Goal: Transaction & Acquisition: Book appointment/travel/reservation

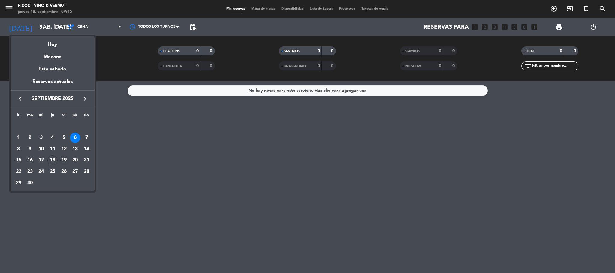
click at [64, 161] on div "19" at bounding box center [64, 160] width 10 height 10
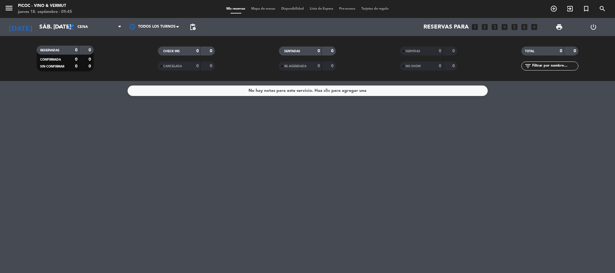
type input "vie. [DATE]"
click at [483, 29] on icon "looks_two" at bounding box center [485, 27] width 8 height 8
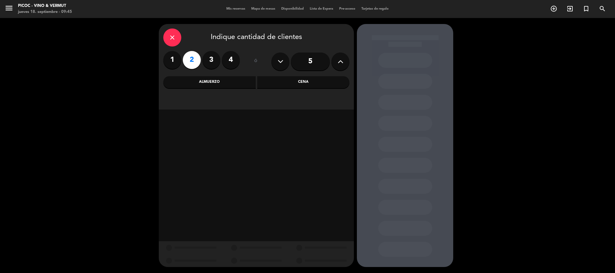
drag, startPoint x: 327, startPoint y: 79, endPoint x: 320, endPoint y: 82, distance: 8.1
click at [327, 79] on div "Cena" at bounding box center [303, 82] width 92 height 12
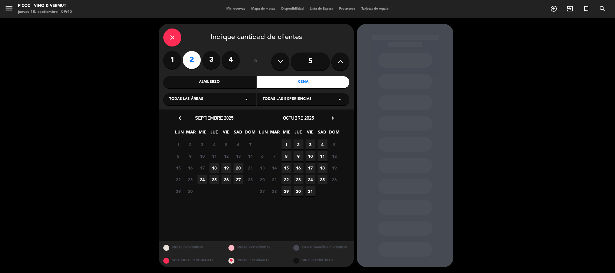
click at [237, 167] on span "20" at bounding box center [238, 168] width 10 height 10
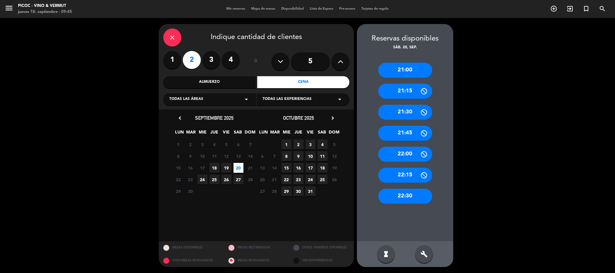
click at [412, 68] on div "21:00" at bounding box center [405, 70] width 54 height 15
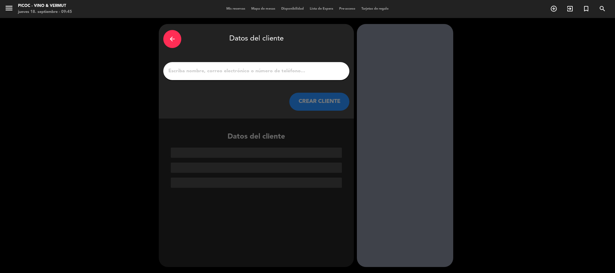
click at [214, 77] on div at bounding box center [256, 71] width 186 height 18
click at [219, 72] on input "1" at bounding box center [256, 71] width 177 height 8
click at [221, 75] on input "1" at bounding box center [256, 71] width 177 height 8
click at [186, 71] on input "1" at bounding box center [256, 71] width 177 height 8
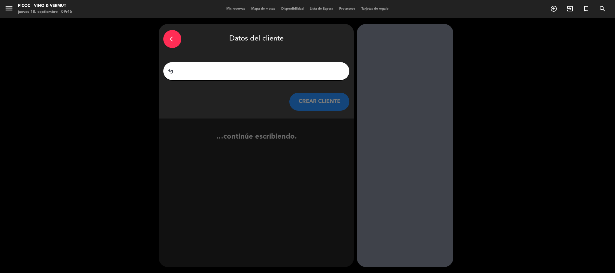
type input "f"
type input "vivi"
